Goal: Find contact information: Find contact information

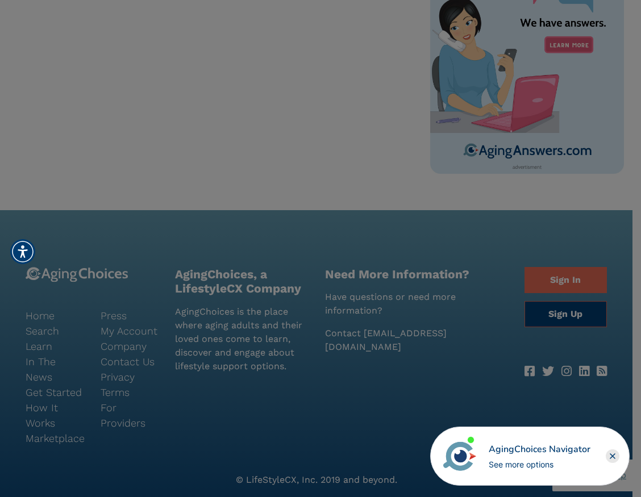
scroll to position [982, 0]
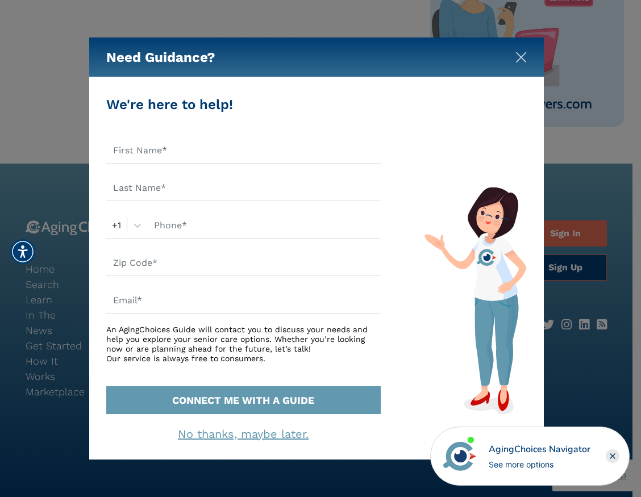
click at [519, 57] on img "Close" at bounding box center [520, 57] width 11 height 11
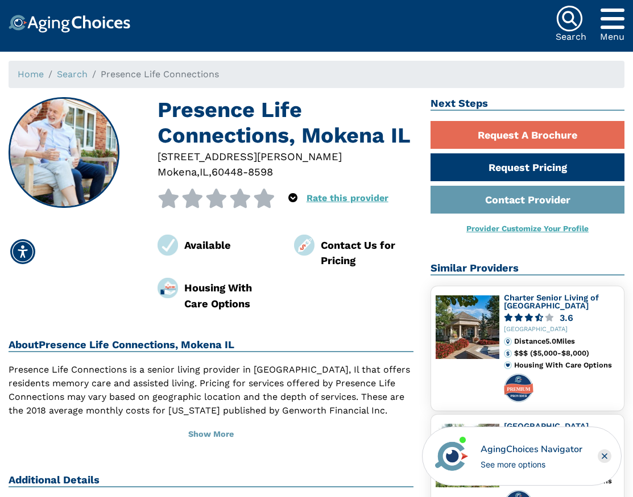
scroll to position [0, 0]
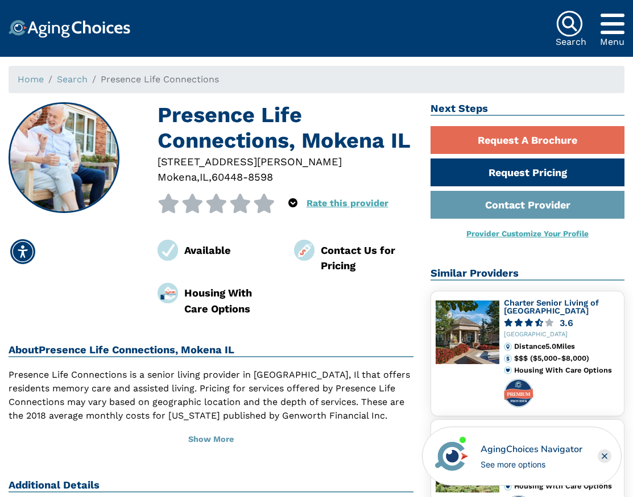
click at [614, 34] on icon "Popover trigger" at bounding box center [612, 23] width 24 height 27
click at [347, 91] on ol "Home Search Presence Life Connections" at bounding box center [316, 79] width 615 height 27
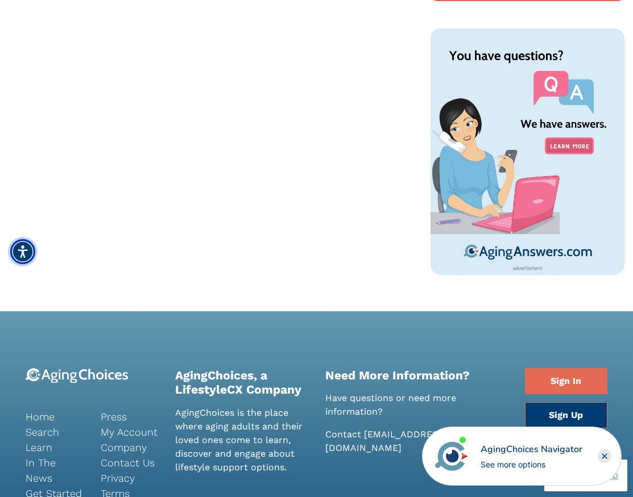
scroll to position [982, 0]
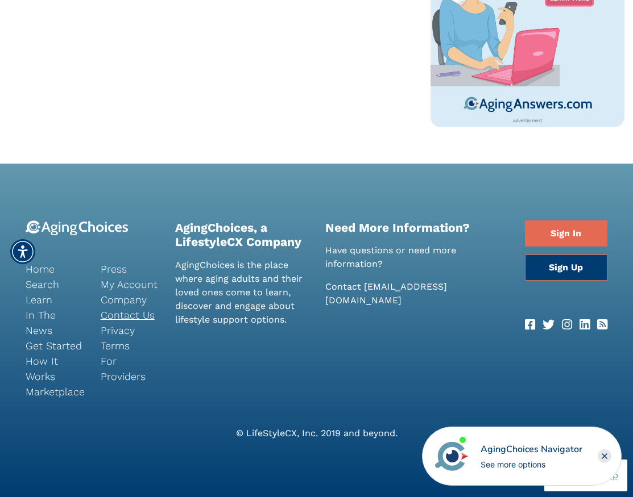
click at [123, 310] on link "Contact Us" at bounding box center [130, 314] width 58 height 15
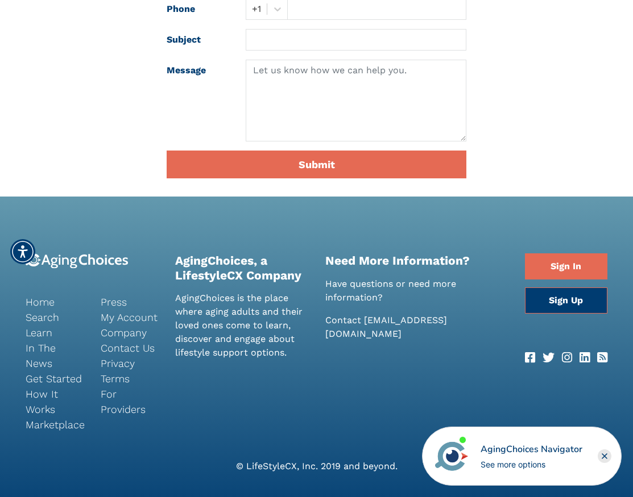
scroll to position [374, 0]
